Goal: Task Accomplishment & Management: Manage account settings

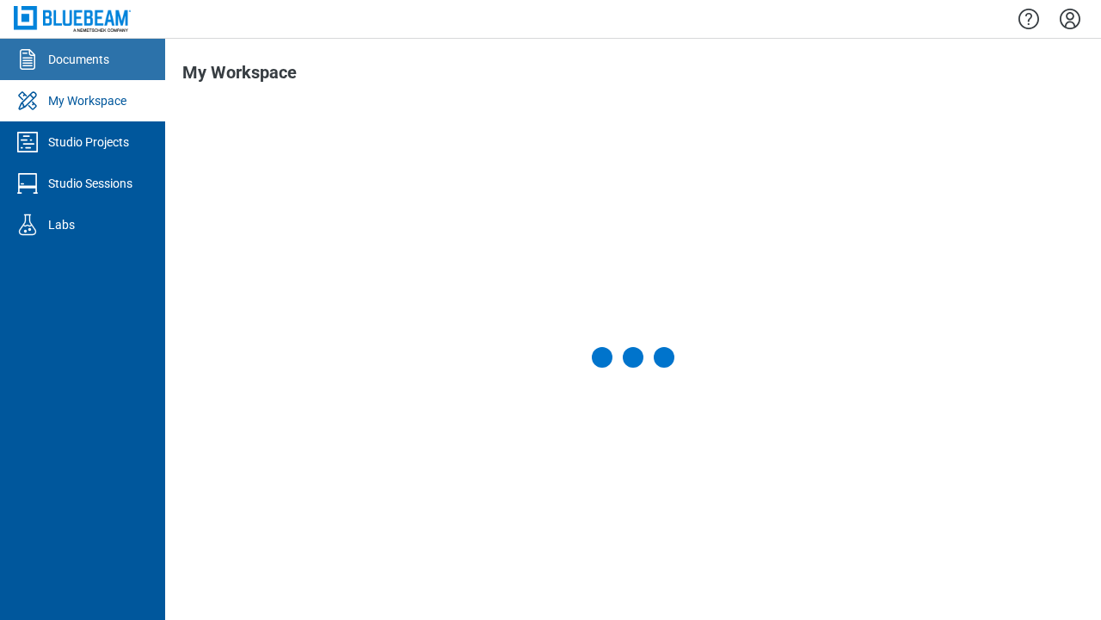
click at [83, 59] on div "Documents" at bounding box center [78, 59] width 61 height 17
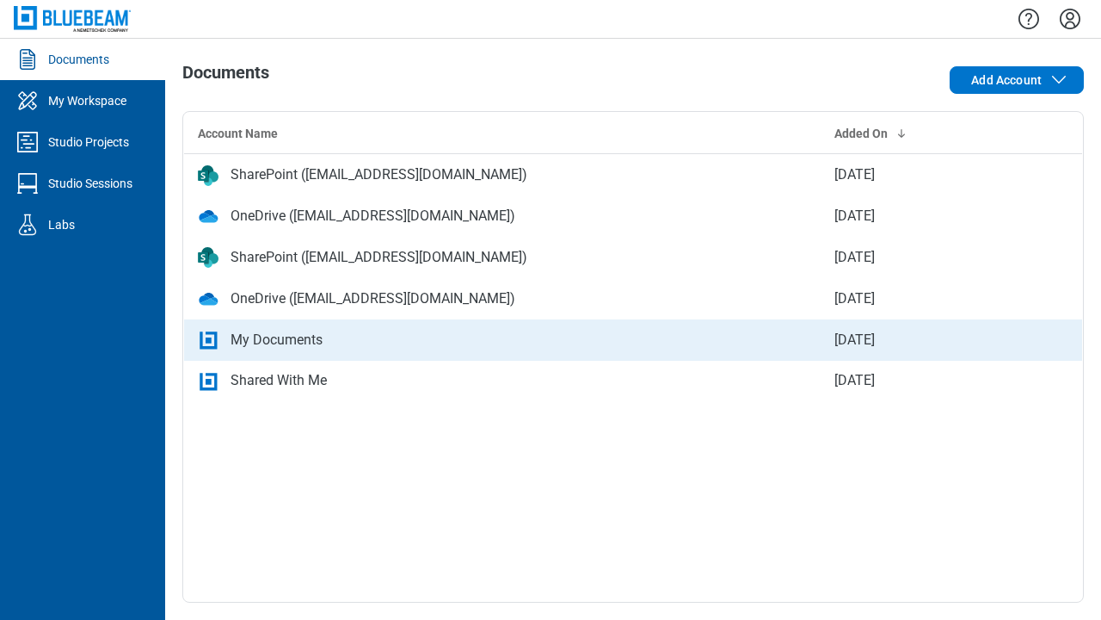
click at [633, 339] on div "My Documents" at bounding box center [502, 340] width 609 height 21
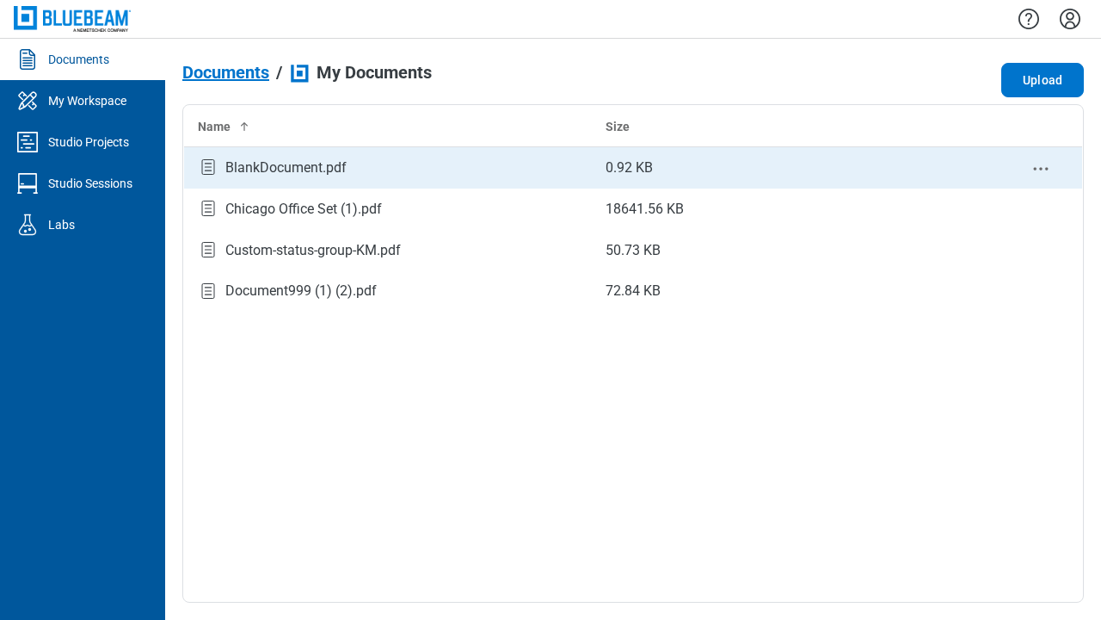
click at [1041, 168] on circle "context-menu" at bounding box center [1041, 168] width 3 height 3
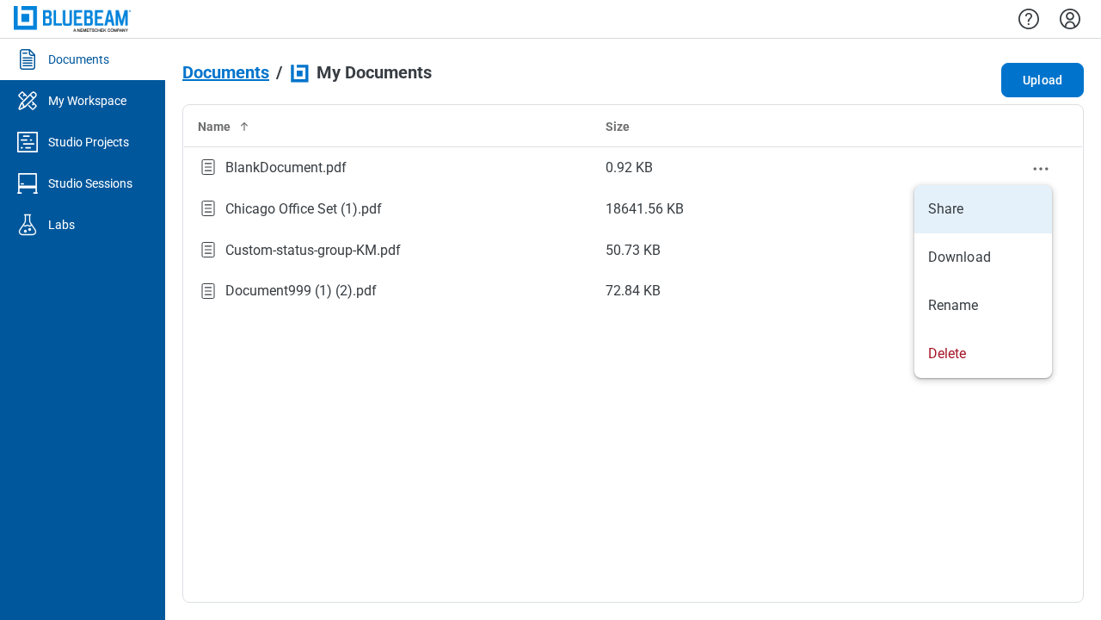
select select "******"
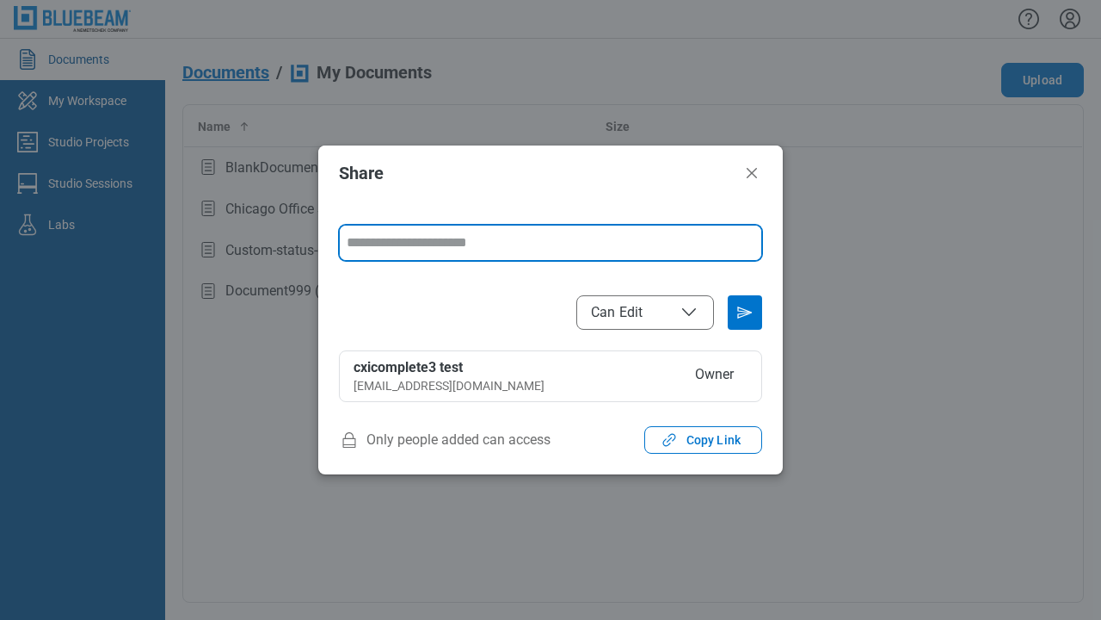
click at [645, 311] on span "Can Edit" at bounding box center [645, 312] width 108 height 21
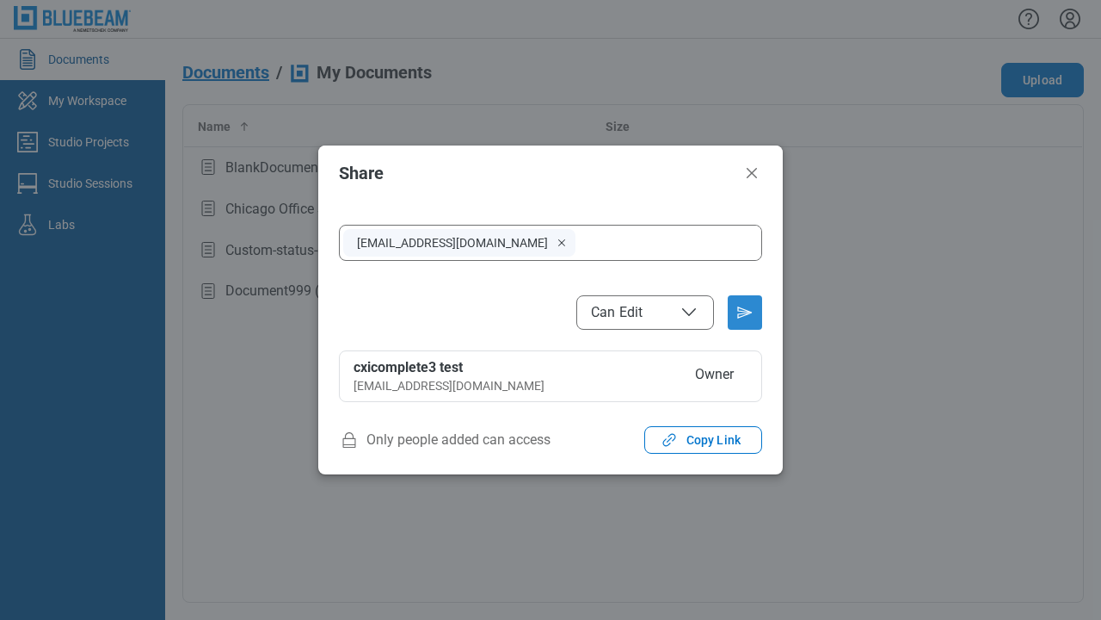
click at [745, 312] on icon "Send email invitation" at bounding box center [745, 313] width 28 height 28
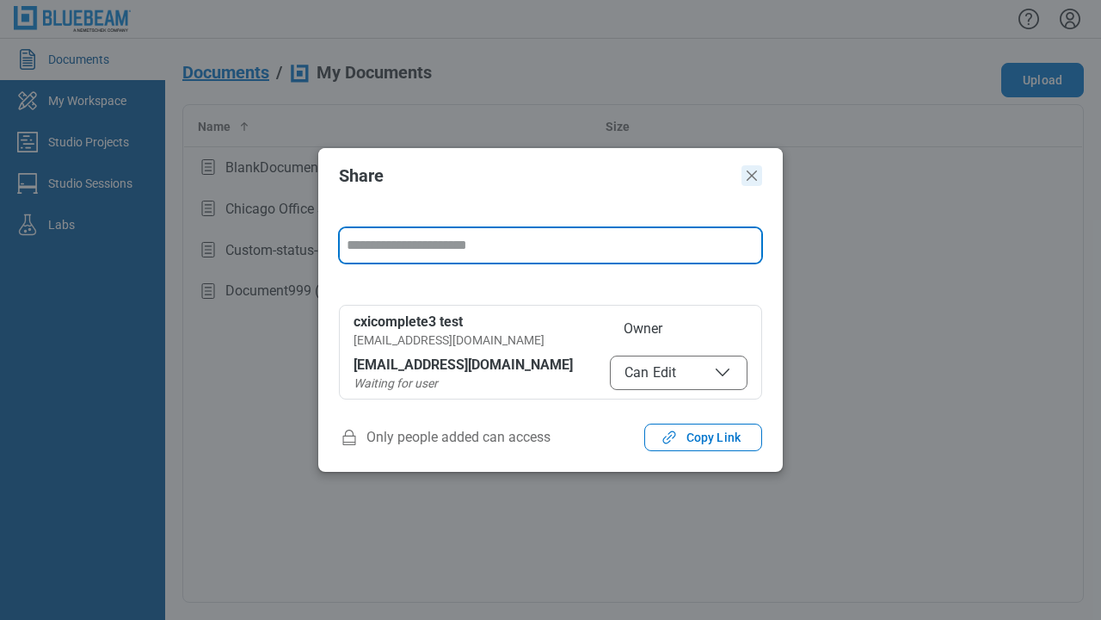
click at [752, 176] on icon "Close" at bounding box center [752, 175] width 10 height 10
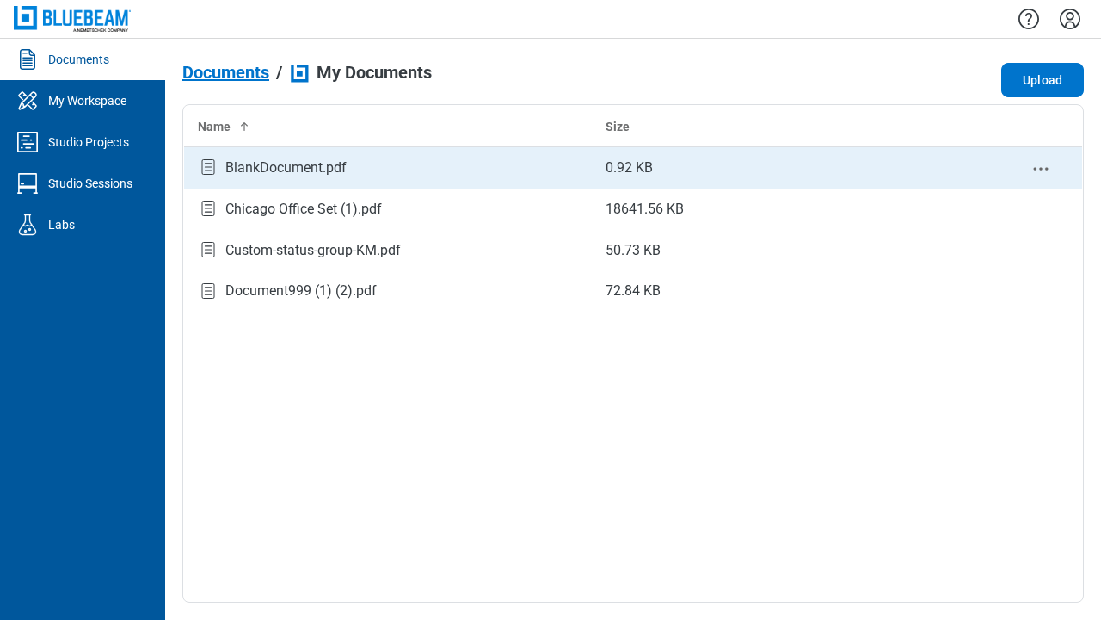
click at [280, 171] on div "BlankDocument.pdf" at bounding box center [285, 167] width 121 height 21
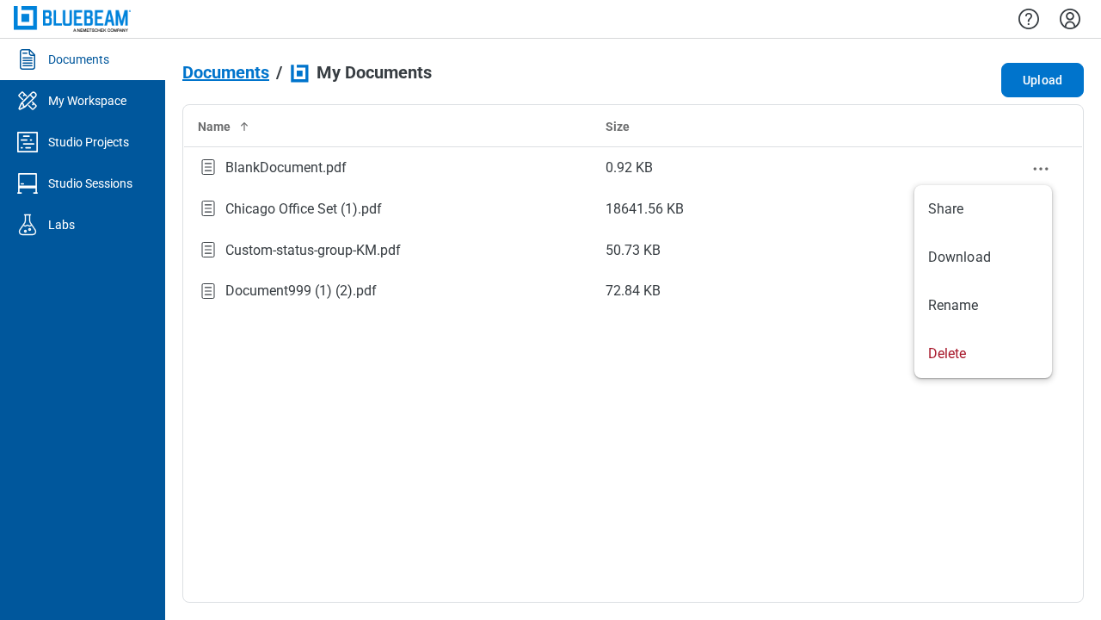
click at [1045, 163] on icon "context-menu" at bounding box center [1041, 168] width 21 height 21
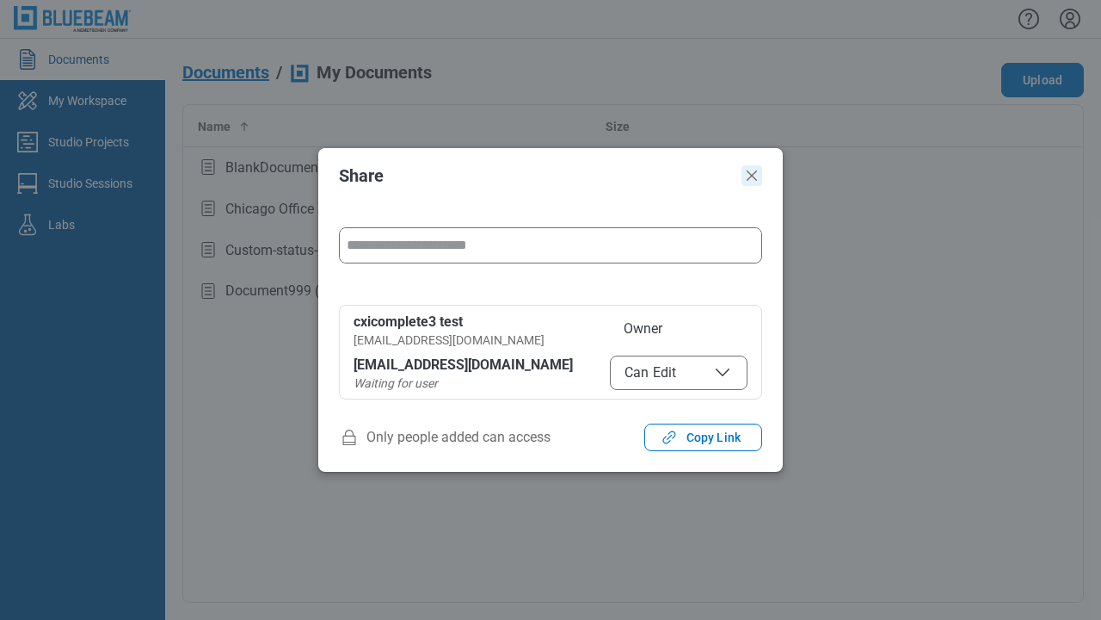
click at [752, 176] on icon "Close" at bounding box center [752, 175] width 10 height 10
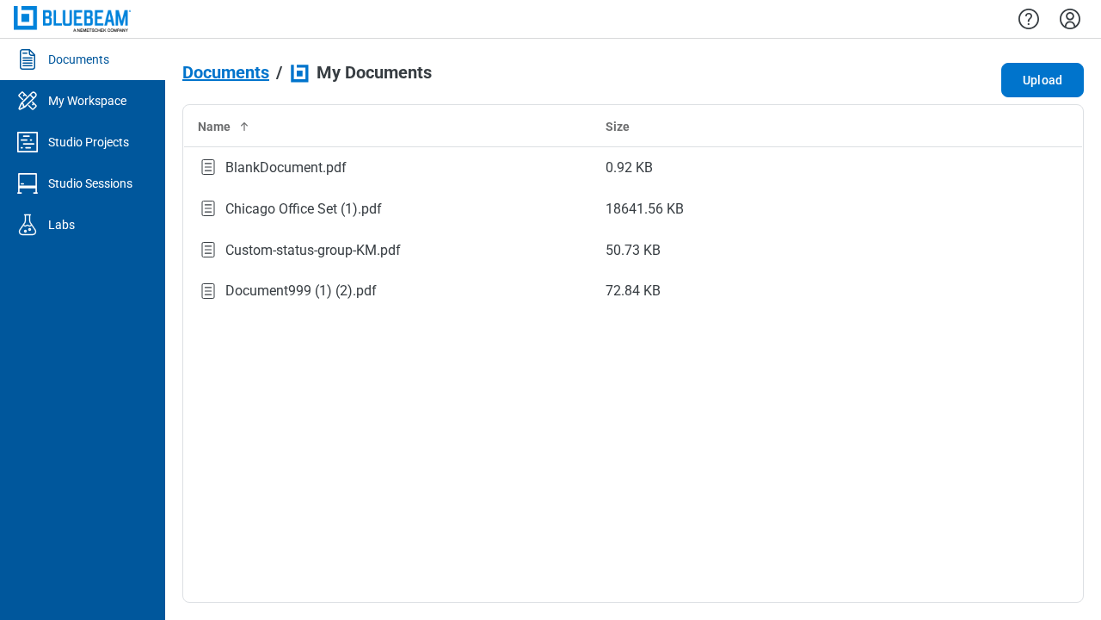
click at [251, 69] on span "Documents" at bounding box center [225, 72] width 87 height 19
